Goal: Task Accomplishment & Management: Manage account settings

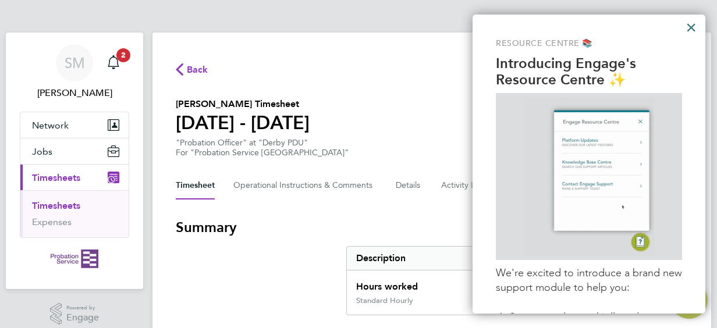
click at [691, 28] on button "×" at bounding box center [691, 27] width 11 height 19
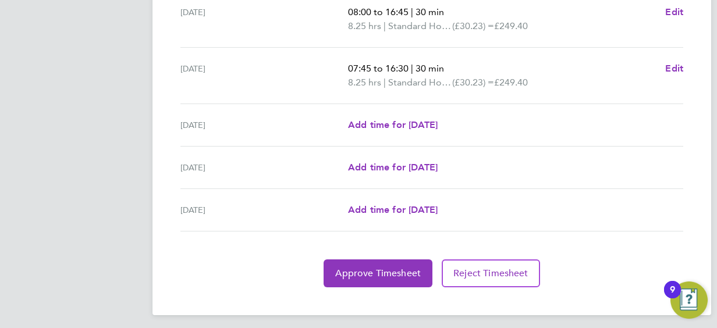
scroll to position [482, 0]
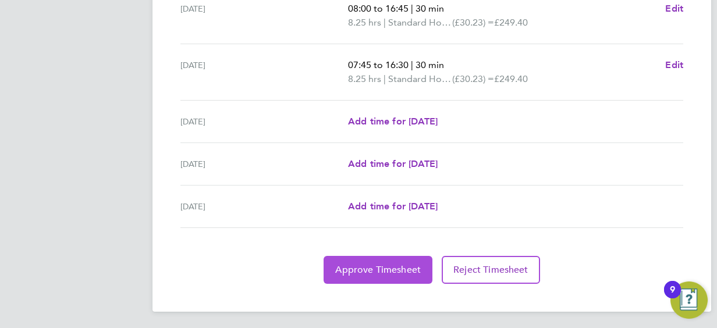
click at [382, 269] on span "Approve Timesheet" at bounding box center [378, 270] width 86 height 12
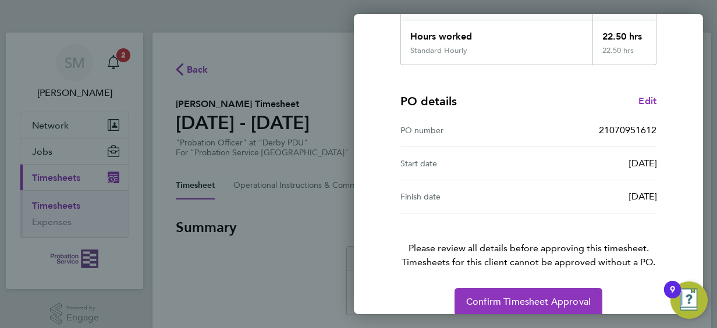
scroll to position [228, 0]
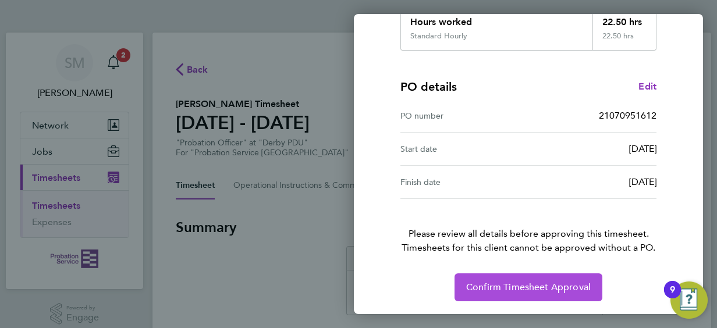
click at [496, 283] on span "Confirm Timesheet Approval" at bounding box center [528, 288] width 125 height 12
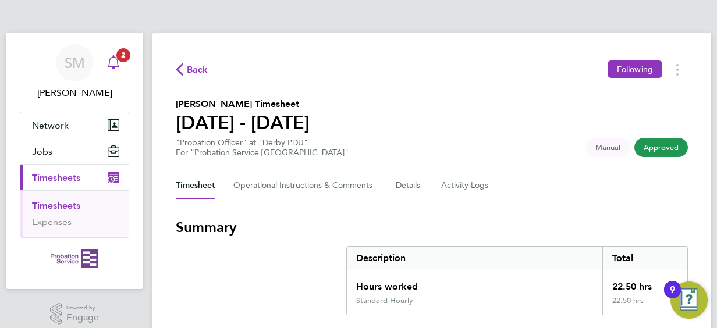
click at [121, 55] on span "2" at bounding box center [123, 55] width 14 height 14
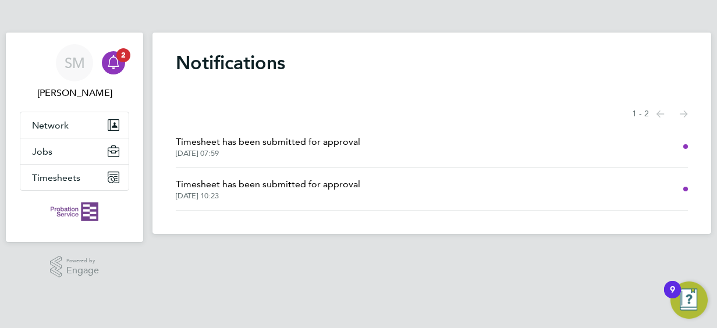
click at [236, 189] on span "Timesheet has been submitted for approval" at bounding box center [268, 184] width 184 height 14
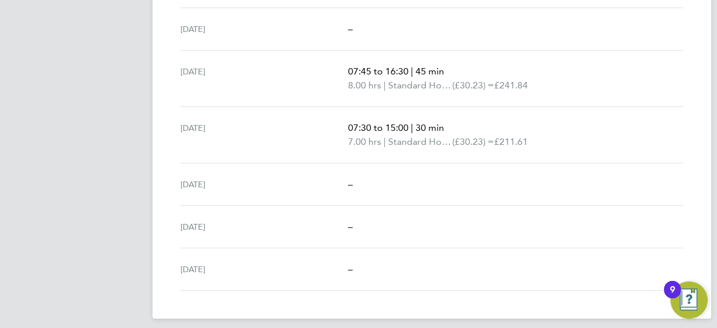
scroll to position [426, 0]
